Goal: Answer question/provide support

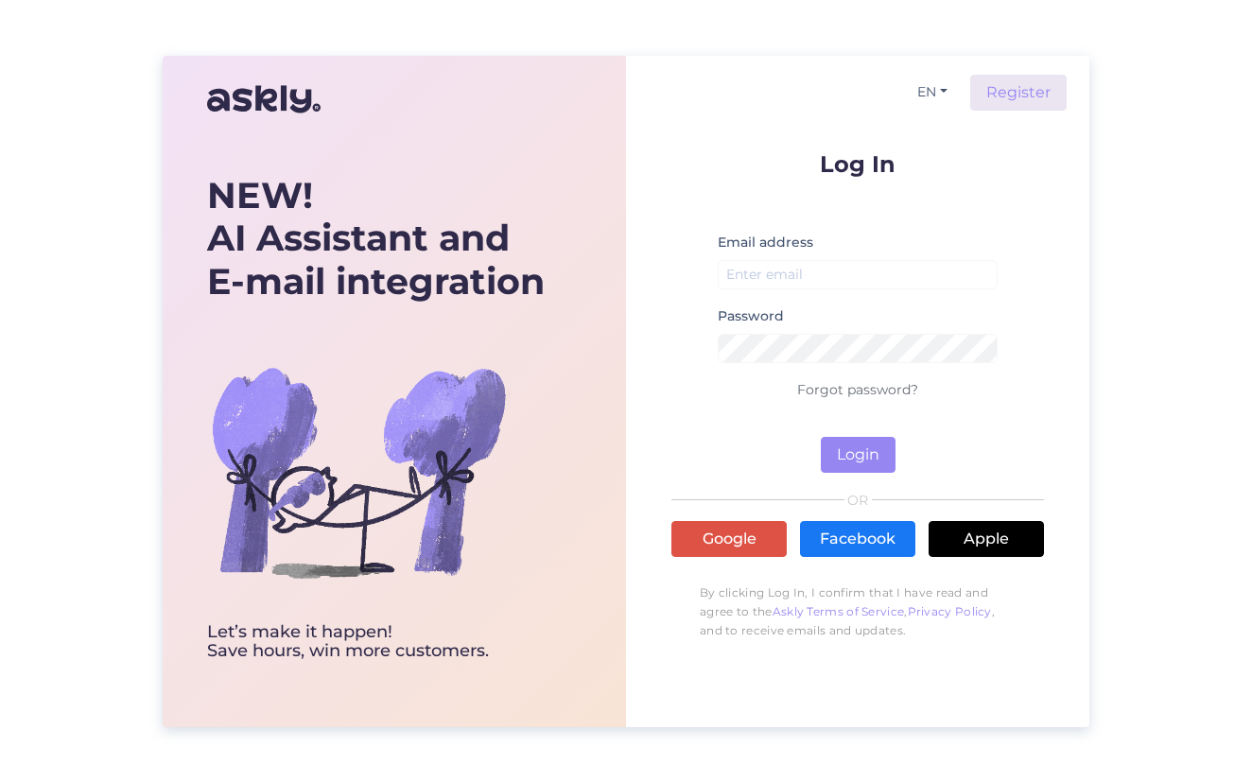
click at [793, 293] on small at bounding box center [858, 298] width 280 height 11
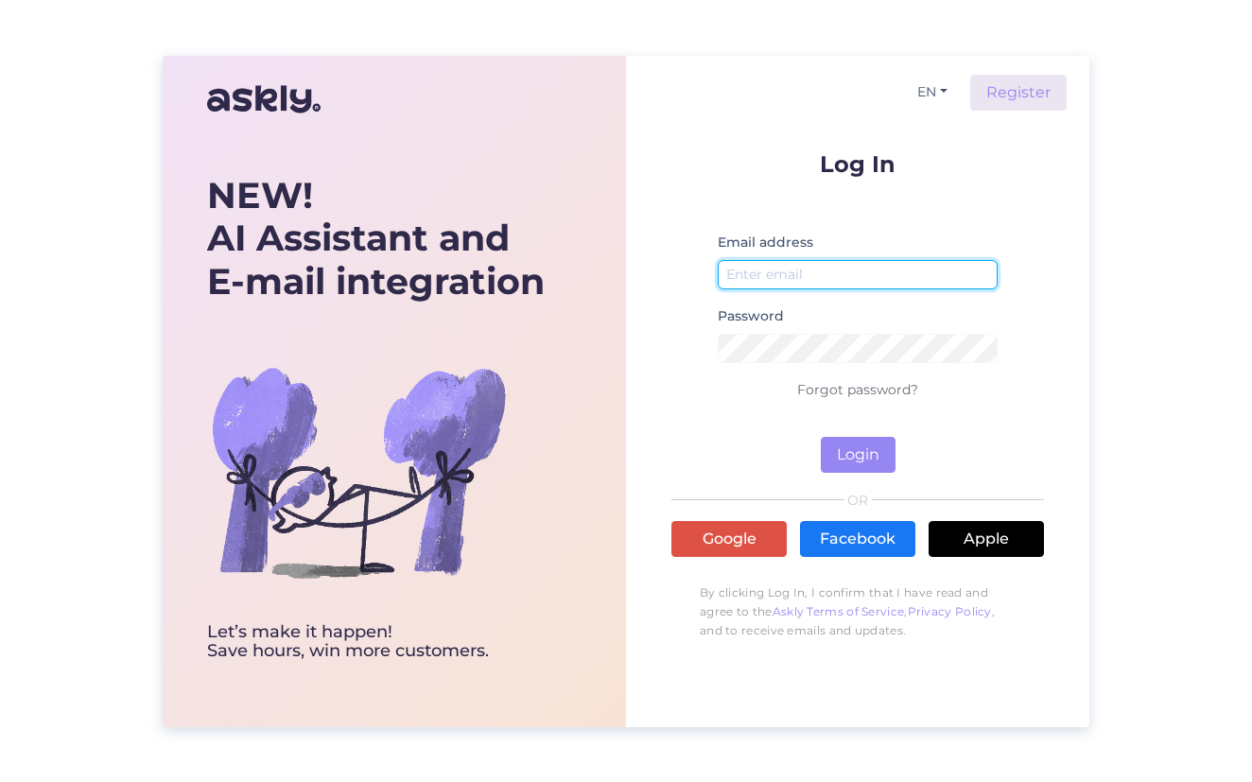
click at [794, 279] on input "email" at bounding box center [858, 274] width 280 height 29
click at [811, 279] on input "email" at bounding box center [858, 274] width 280 height 29
type input "[EMAIL_ADDRESS][DOMAIN_NAME]"
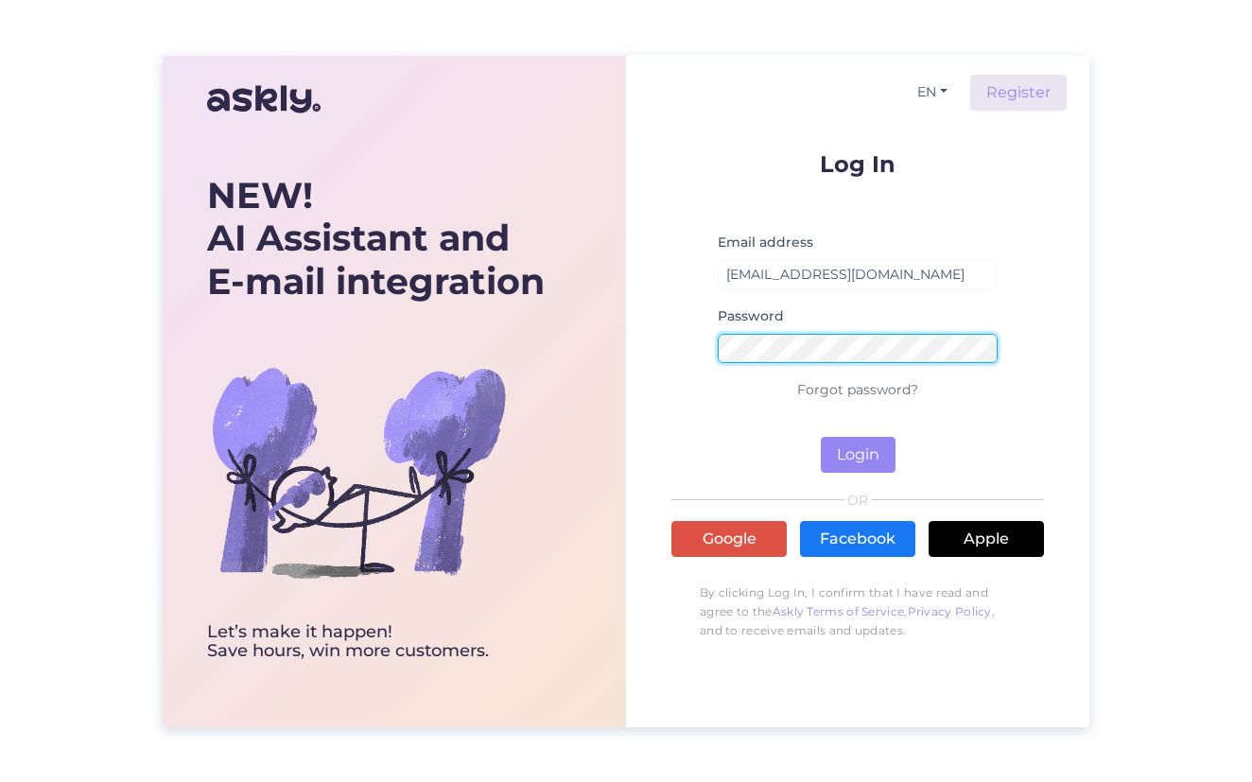
click at [821, 437] on button "Login" at bounding box center [858, 455] width 75 height 36
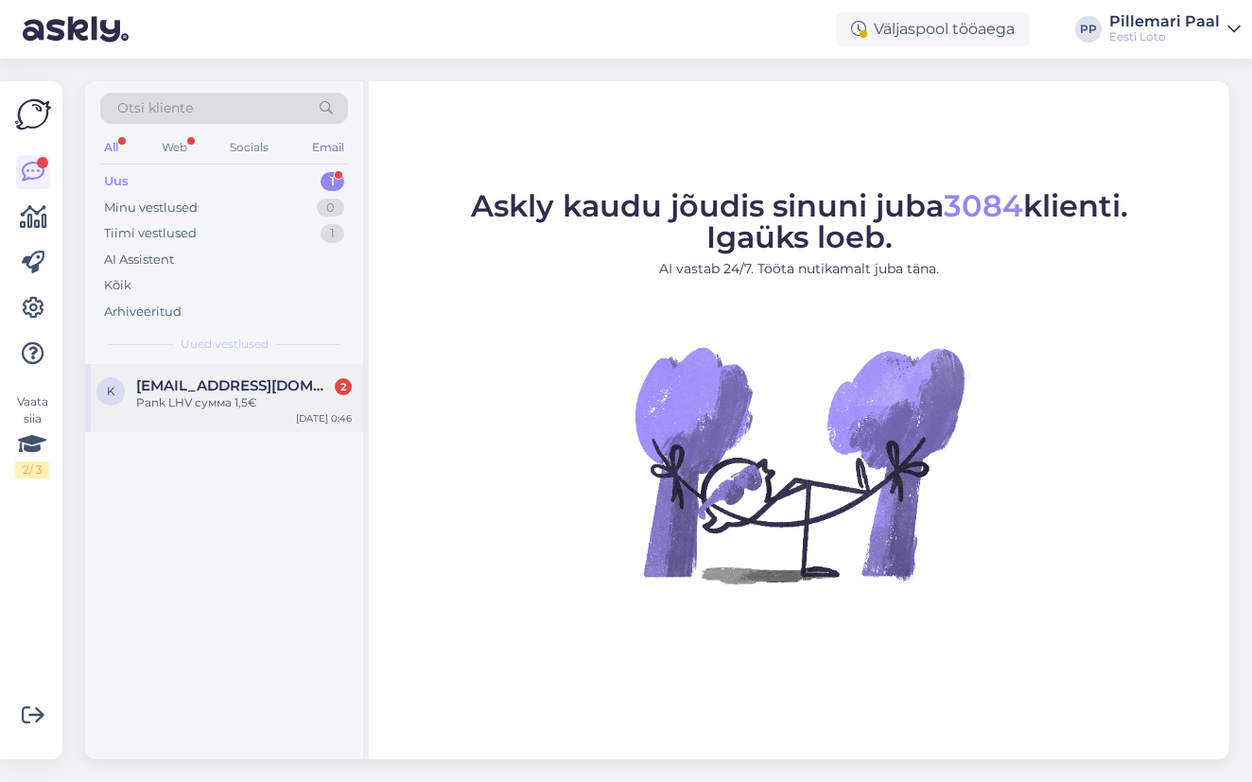
click at [189, 383] on span "[EMAIL_ADDRESS][DOMAIN_NAME]" at bounding box center [234, 385] width 197 height 17
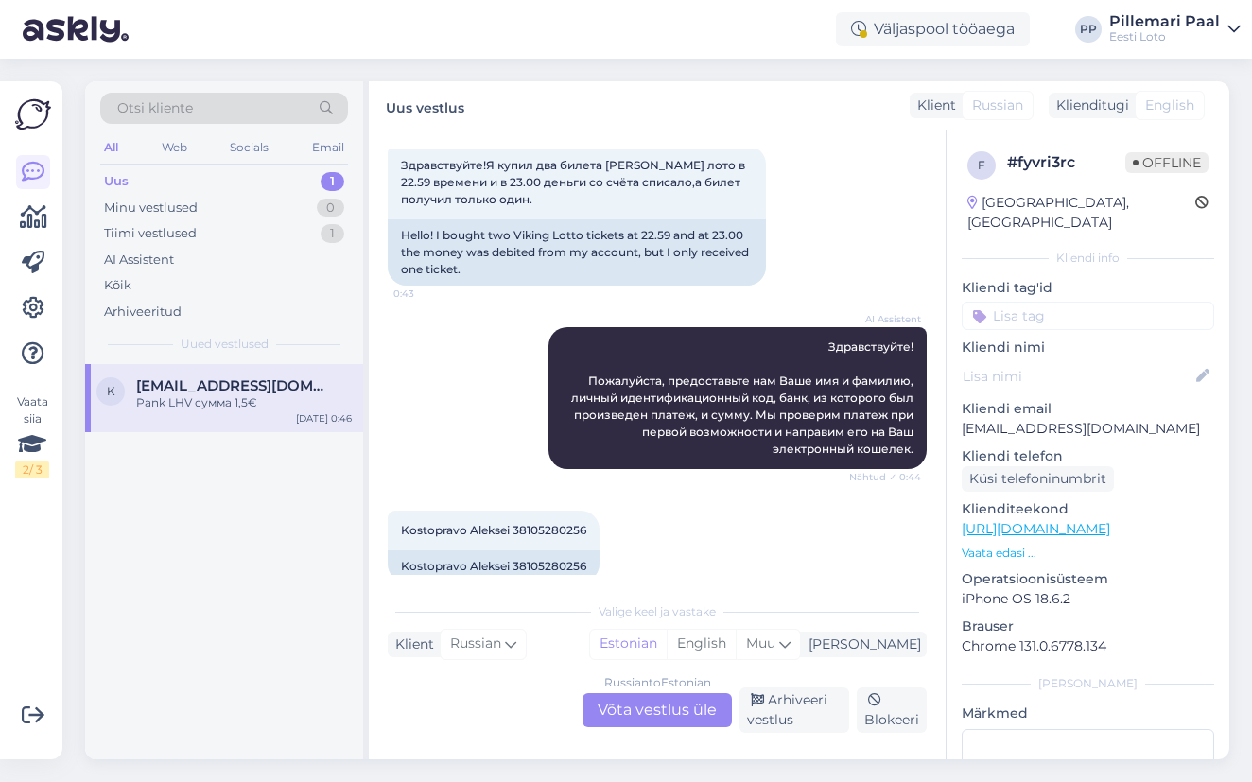
scroll to position [246, 0]
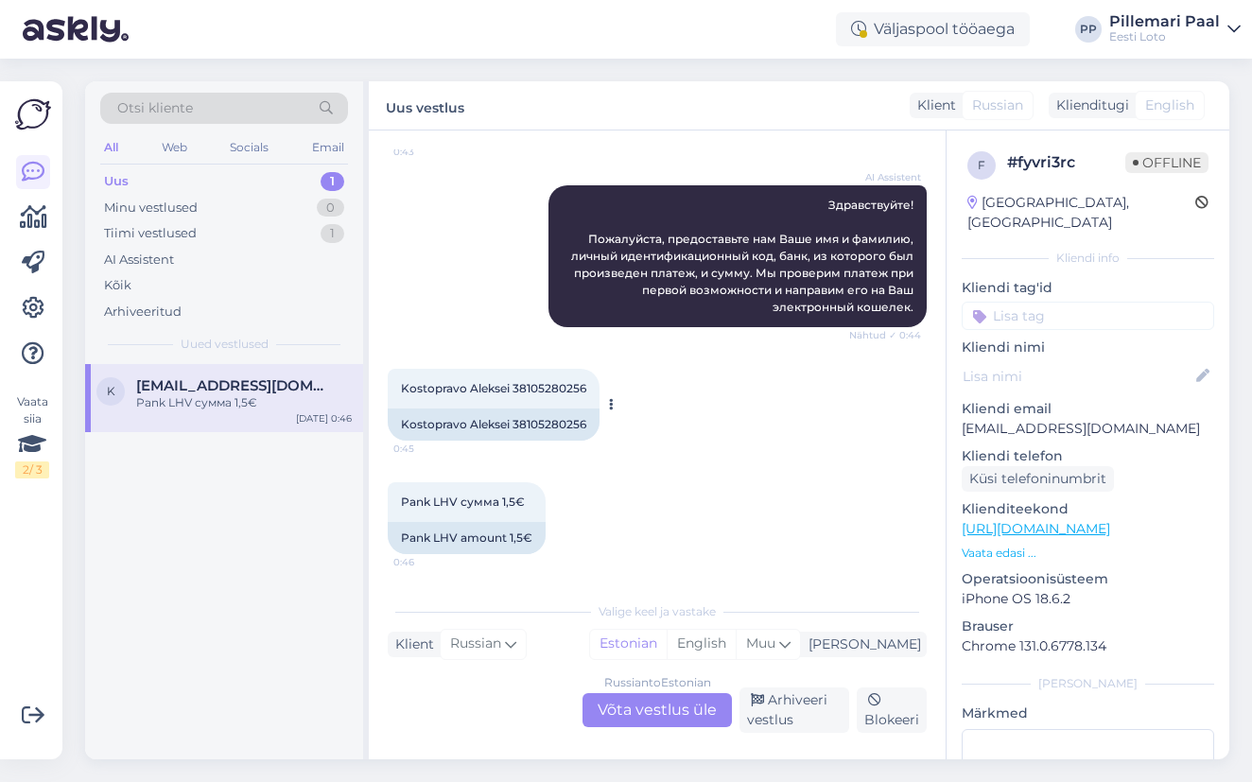
click at [558, 394] on span "Kostopravo Aleksei 38105280256" at bounding box center [493, 388] width 185 height 14
copy div "38105280256 0:45"
click at [619, 716] on div "Russian to Estonian Võta vestlus üle" at bounding box center [657, 710] width 149 height 34
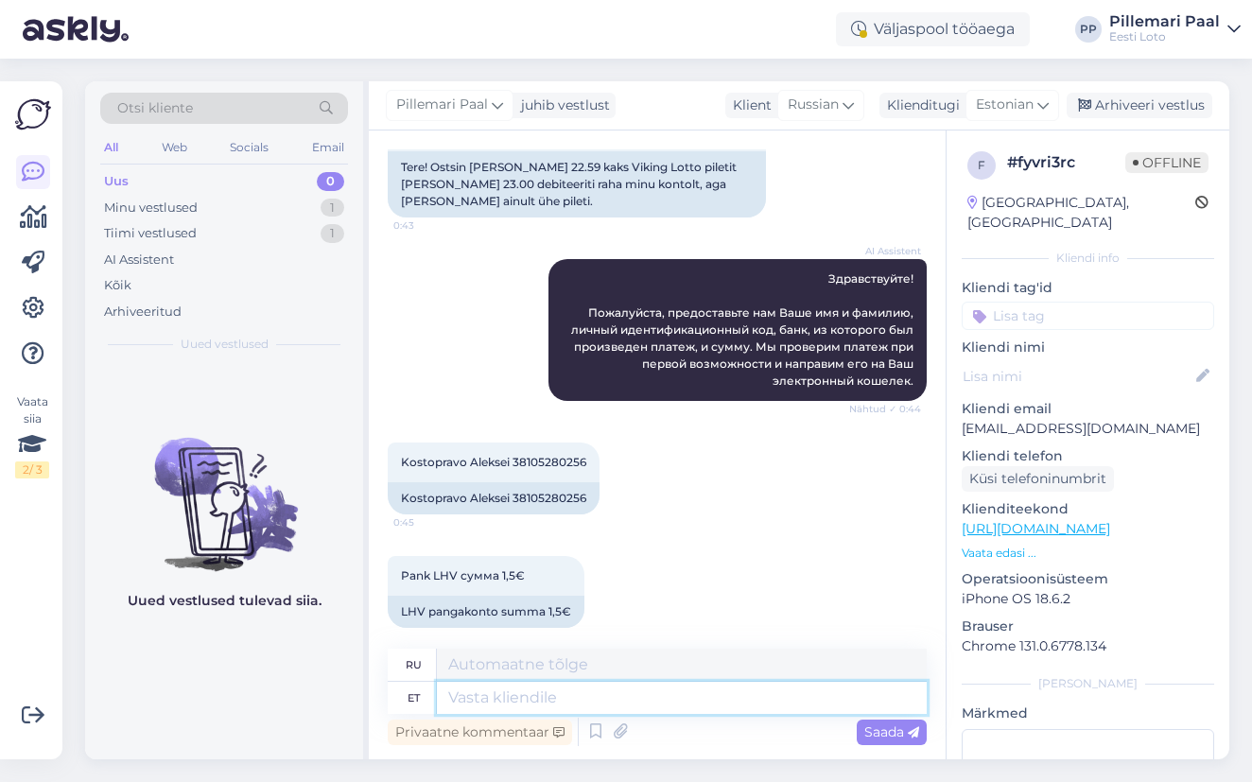
click at [515, 697] on textarea at bounding box center [682, 698] width 490 height 32
paste textarea "Kahjuks Teie sissemakse ebaõnnestus tehnilise [PERSON_NAME] tõttu. Kontrollisim…"
type textarea "Kahjuks Teie sissemakse ebaõnnestus tehnilise [PERSON_NAME] tõttu. Kontrollisim…"
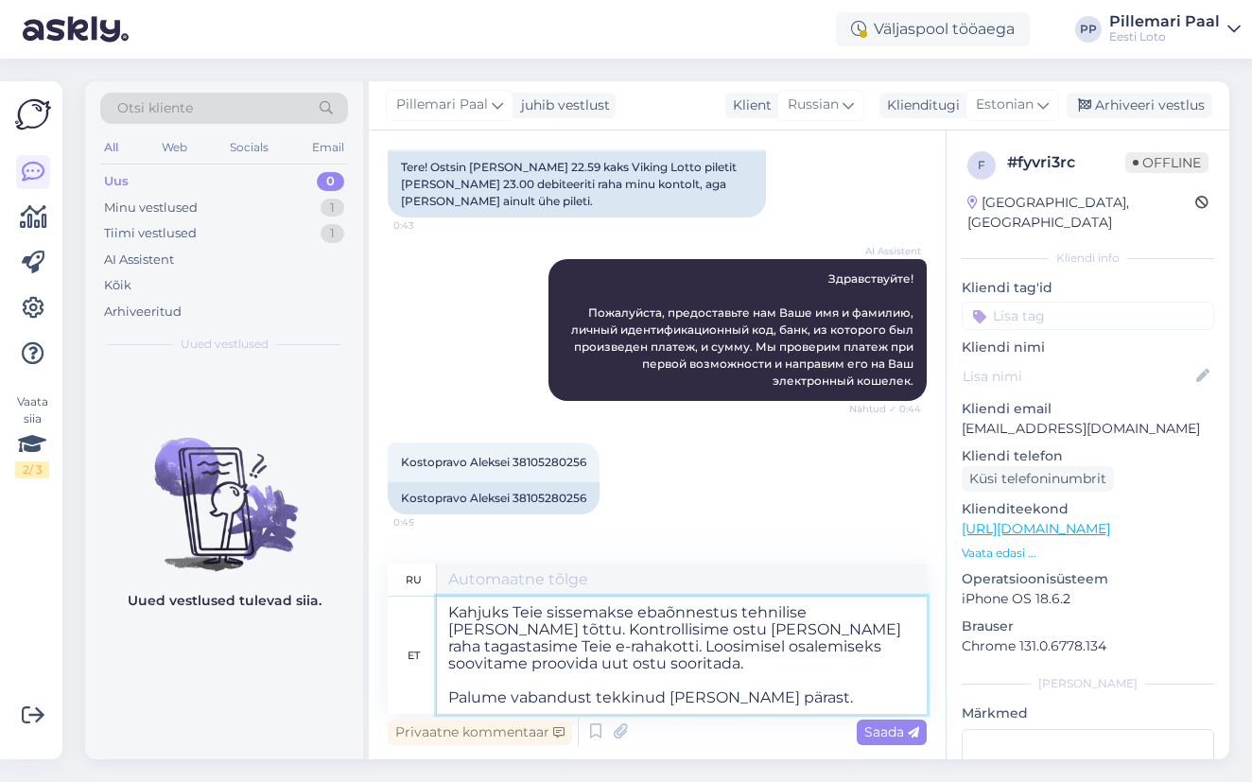
scroll to position [229, 0]
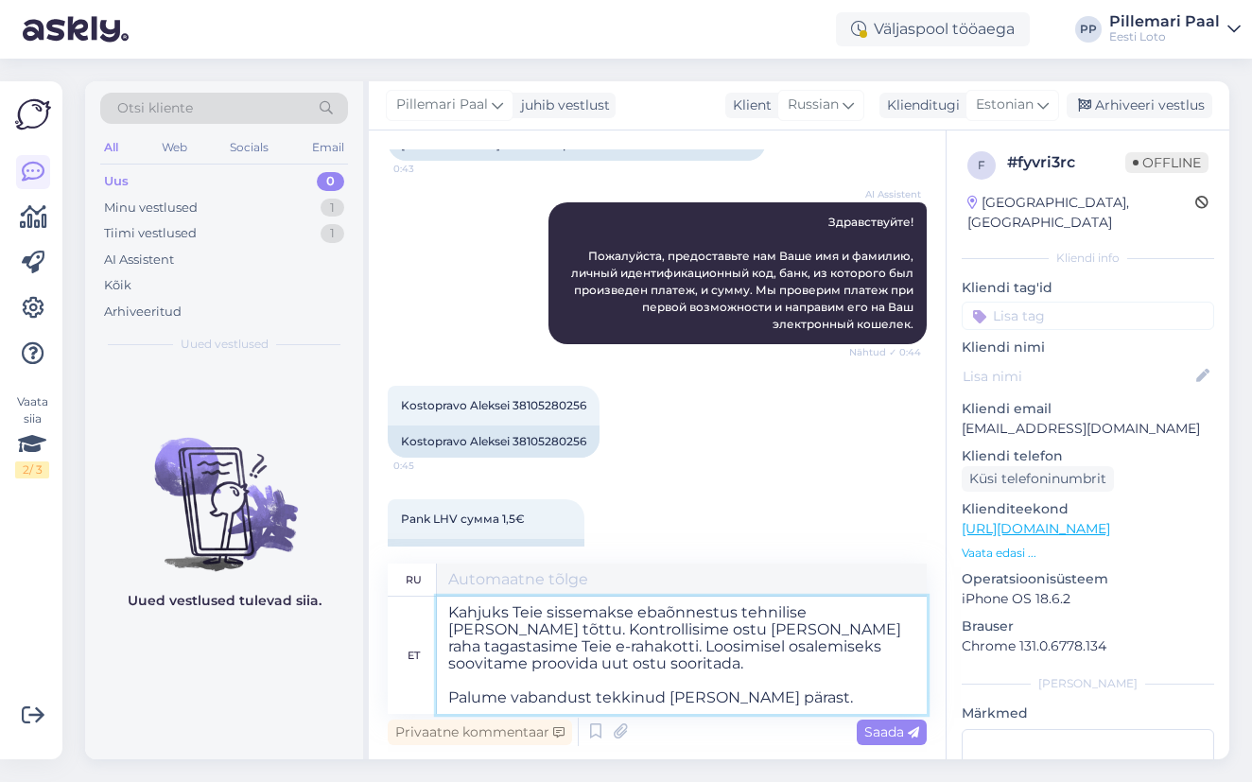
type textarea "К сожалению, ваш депозит не был зачислен из-за технической ошибки. Мы проверили…"
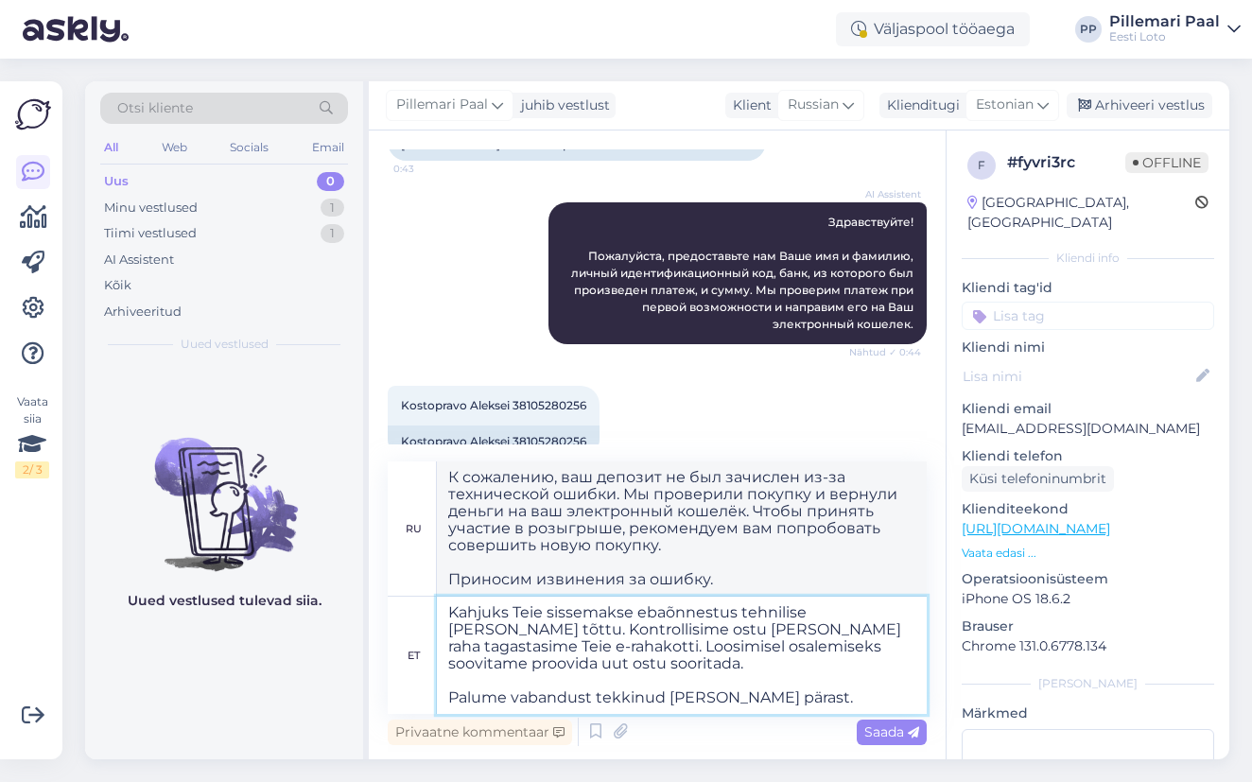
click at [591, 617] on textarea "Kahjuks Teie sissemakse ebaõnnestus tehnilise [PERSON_NAME] tõttu. Kontrollisim…" at bounding box center [682, 655] width 490 height 117
type textarea "Kahjuks Teie pileti ost ebaõnnestus tehnilise [PERSON_NAME] tõttu. Kontrollisim…"
type textarea "К сожалению, покупка билета не удалась из-за технической ошибки. Мы проверили п…"
type textarea "Kahjuks Teie pileti ost ebaõnnestus tehnilise [PERSON_NAME] tõttu. Kontrollisim…"
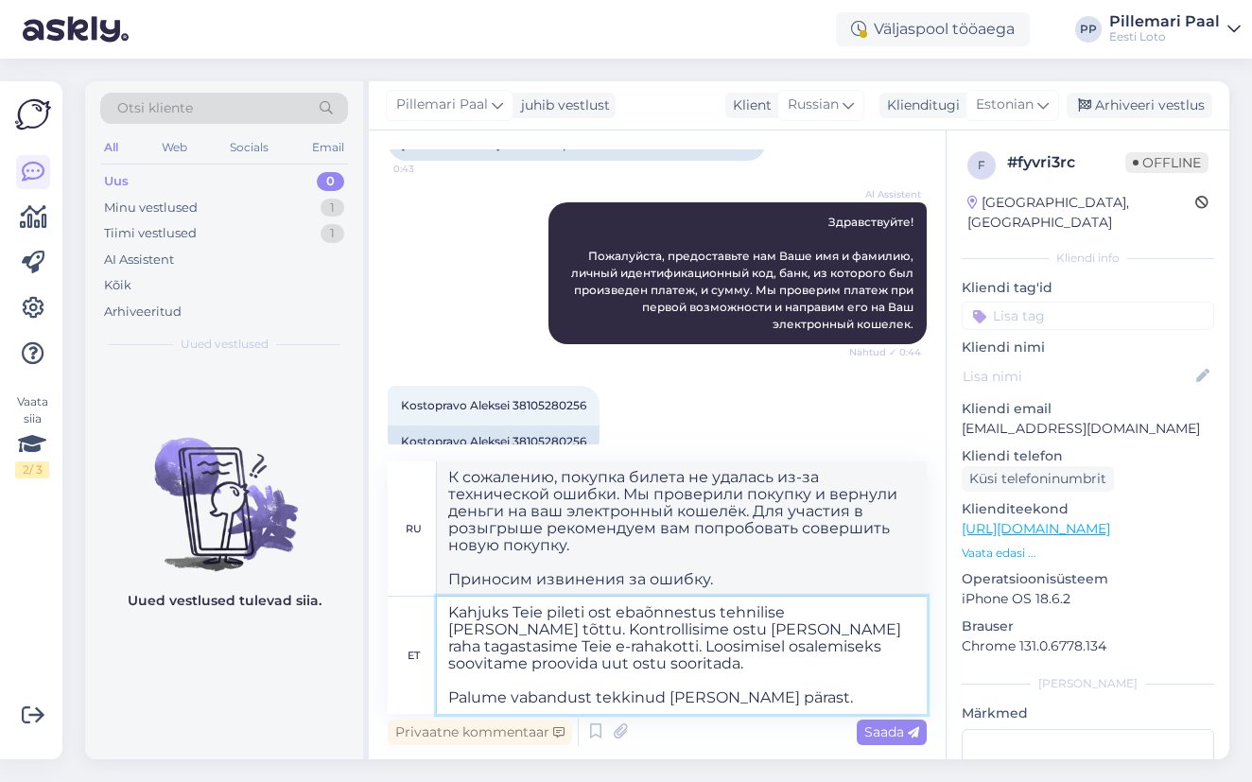
click at [776, 656] on textarea "Kahjuks Teie pileti ost ebaõnnestus tehnilise [PERSON_NAME] tõttu. Kontrollisim…" at bounding box center [682, 655] width 490 height 117
click at [890, 726] on span "Saada" at bounding box center [891, 732] width 55 height 17
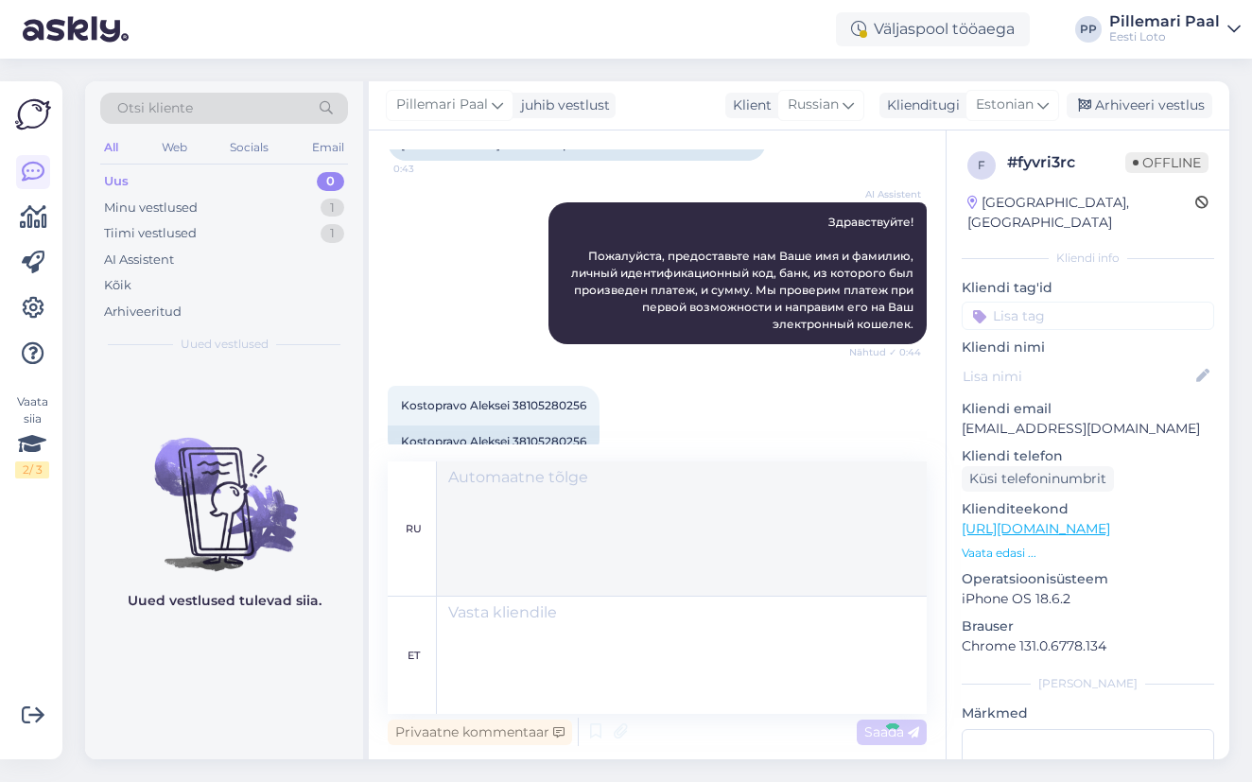
scroll to position [473, 0]
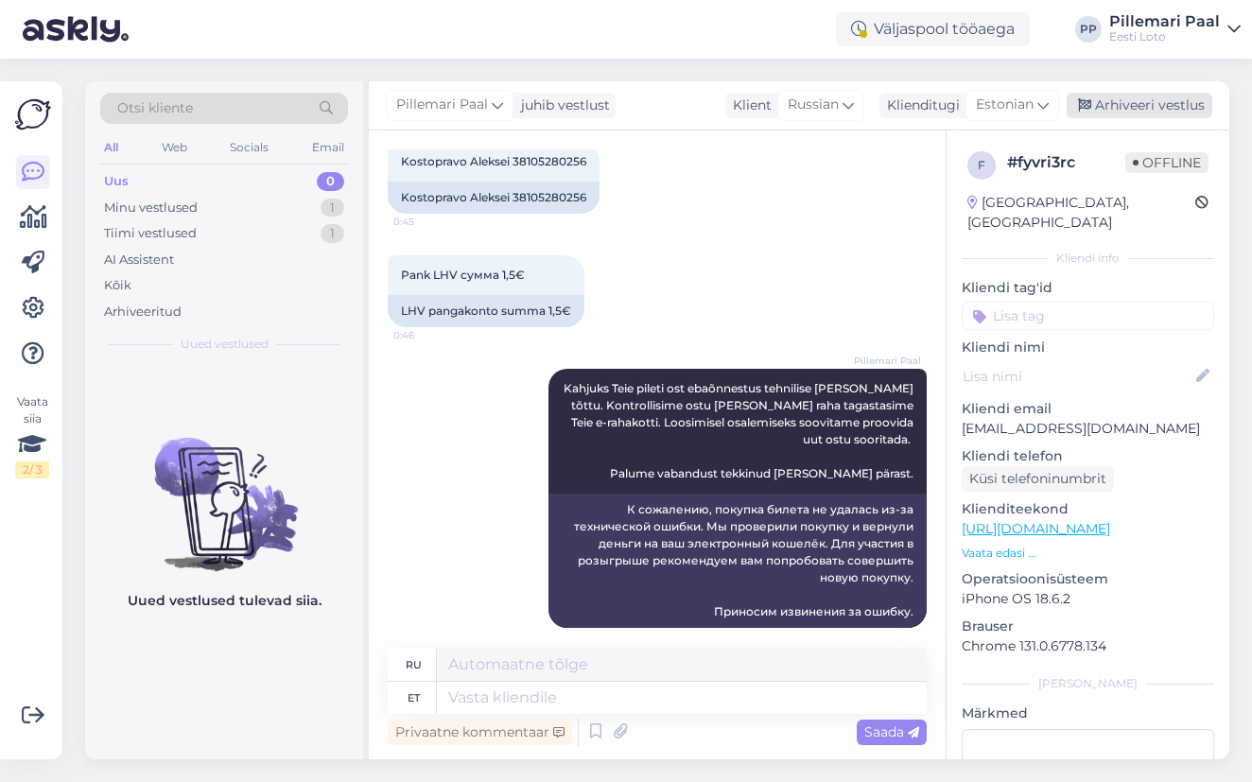
click at [1127, 102] on div "Arhiveeri vestlus" at bounding box center [1140, 106] width 146 height 26
